Goal: Transaction & Acquisition: Purchase product/service

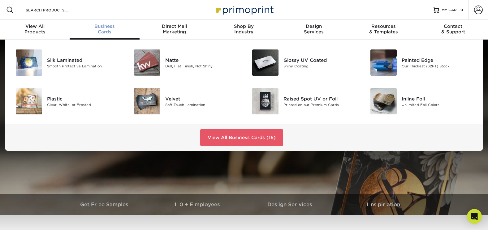
click at [109, 25] on span "Business" at bounding box center [105, 26] width 70 height 6
click at [106, 28] on span "Business" at bounding box center [105, 26] width 70 height 6
click at [72, 63] on div "Silk Laminated" at bounding box center [84, 60] width 74 height 7
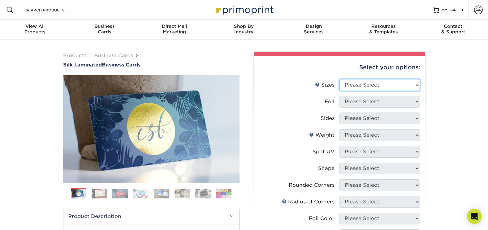
click at [372, 87] on select "Please Select 1.5" x 3.5" - Mini 1.75" x 3.5" - Mini 2" x 2" - Square 2" x 3" -…" at bounding box center [379, 85] width 80 height 12
select select "2.00x3.50"
click at [339, 79] on select "Please Select 1.5" x 3.5" - Mini 1.75" x 3.5" - Mini 2" x 2" - Square 2" x 3" -…" at bounding box center [379, 85] width 80 height 12
click at [372, 86] on select "Please Select 1.5" x 3.5" - Mini 1.75" x 3.5" - Mini 2" x 2" - Square 2" x 3" -…" at bounding box center [379, 85] width 80 height 12
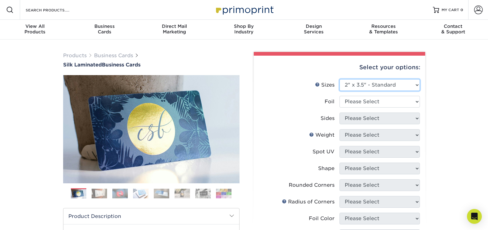
scroll to position [31, 0]
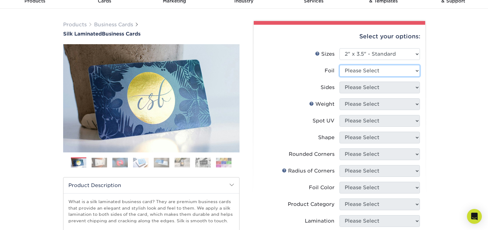
click at [352, 72] on select "Please Select Yes No" at bounding box center [379, 71] width 80 height 12
select select "0"
click at [339, 65] on select "Please Select Yes No" at bounding box center [379, 71] width 80 height 12
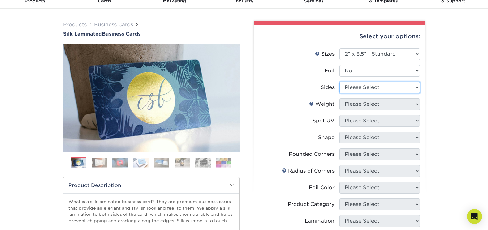
click at [362, 89] on select "Please Select Print Both Sides Print Front Only" at bounding box center [379, 88] width 80 height 12
select select "32d3c223-f82c-492b-b915-ba065a00862f"
click at [339, 82] on select "Please Select Print Both Sides Print Front Only" at bounding box center [379, 88] width 80 height 12
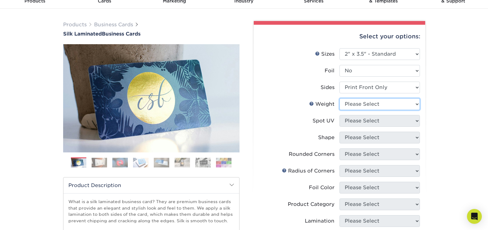
click at [366, 105] on select "Please Select 16PT" at bounding box center [379, 104] width 80 height 12
select select "16PT"
click at [339, 98] on select "Please Select 16PT" at bounding box center [379, 104] width 80 height 12
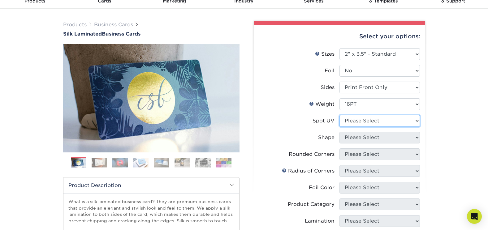
click at [363, 120] on select "Please Select No Spot UV Front Only" at bounding box center [379, 121] width 80 height 12
select select "1"
click at [339, 115] on select "Please Select No Spot UV Front Only" at bounding box center [379, 121] width 80 height 12
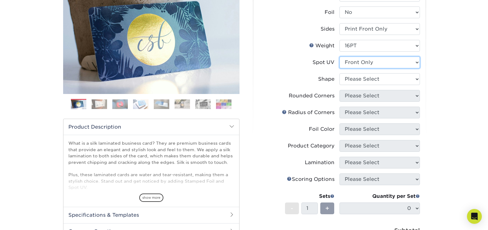
scroll to position [93, 0]
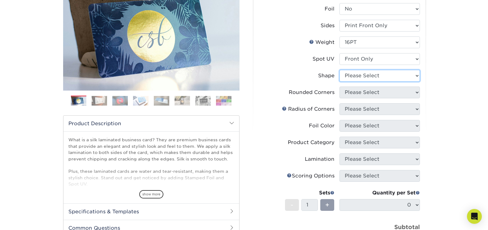
click at [359, 76] on select "Please Select Standard" at bounding box center [379, 76] width 80 height 12
select select "standard"
click at [339, 70] on select "Please Select Standard" at bounding box center [379, 76] width 80 height 12
click at [358, 94] on select "Please Select Yes - Round 2 Corners Yes - Round 4 Corners No" at bounding box center [379, 93] width 80 height 12
select select "0"
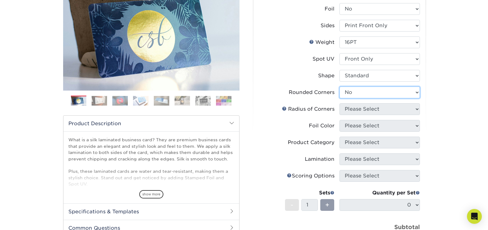
click at [339, 87] on select "Please Select Yes - Round 2 Corners Yes - Round 4 Corners No" at bounding box center [379, 93] width 80 height 12
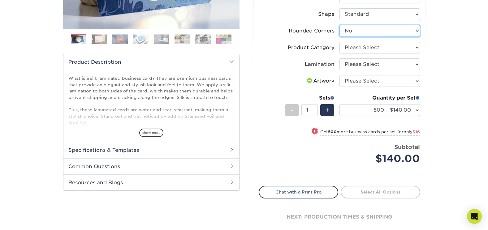
scroll to position [155, 0]
